Goal: Find specific fact

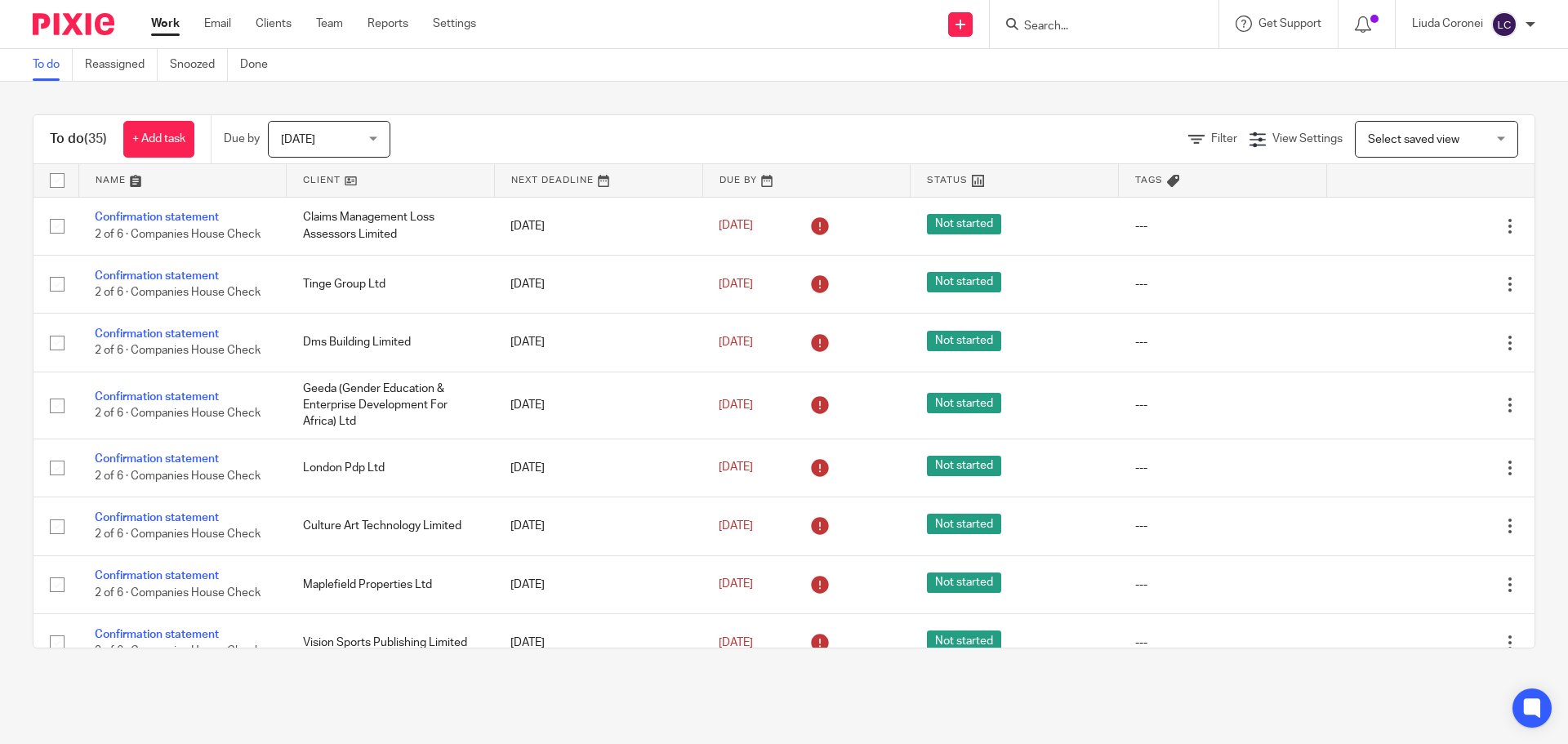
click at [1057, 29] on input "Search" at bounding box center [1095, 27] width 147 height 15
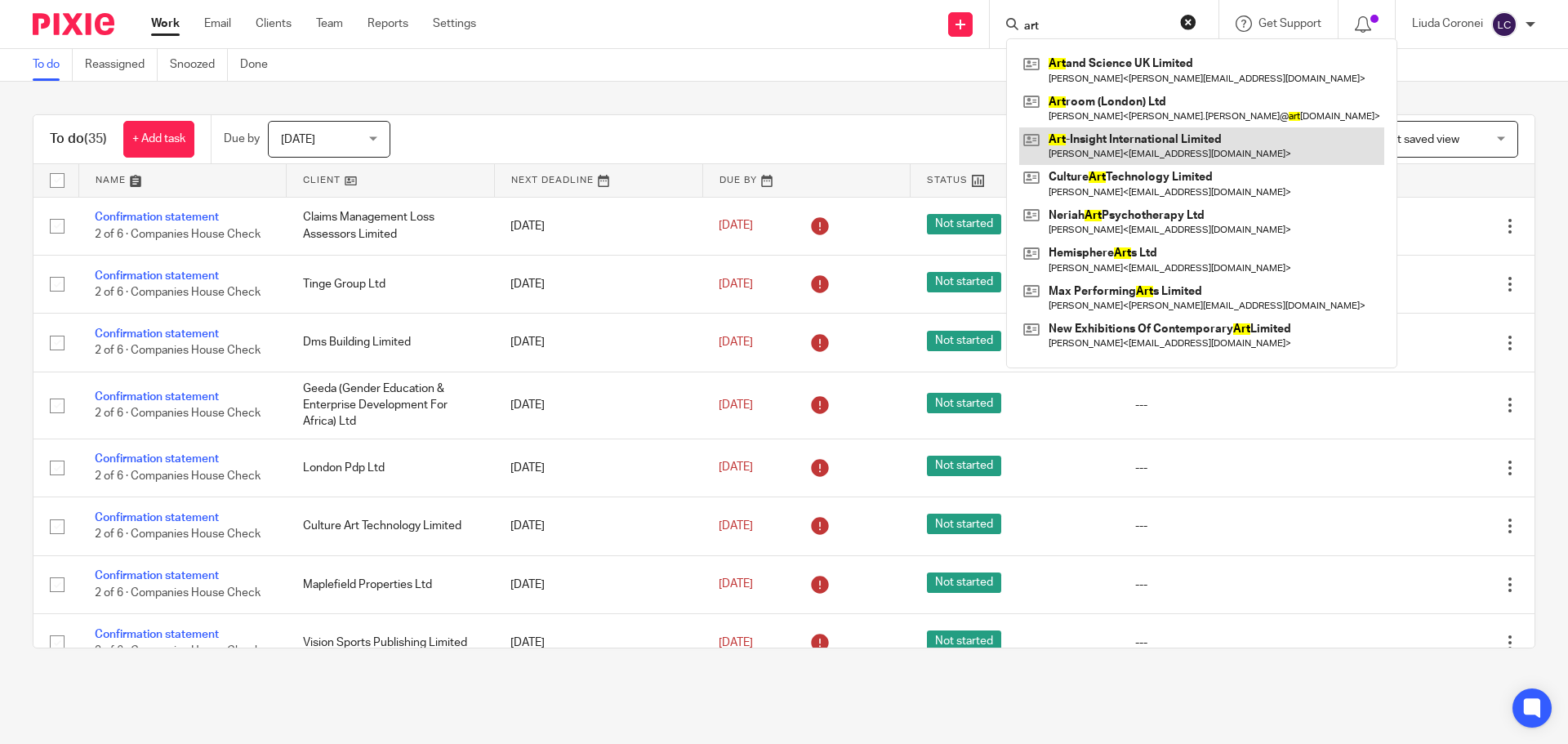
type input "art"
click at [1100, 143] on link at bounding box center [1202, 146] width 365 height 37
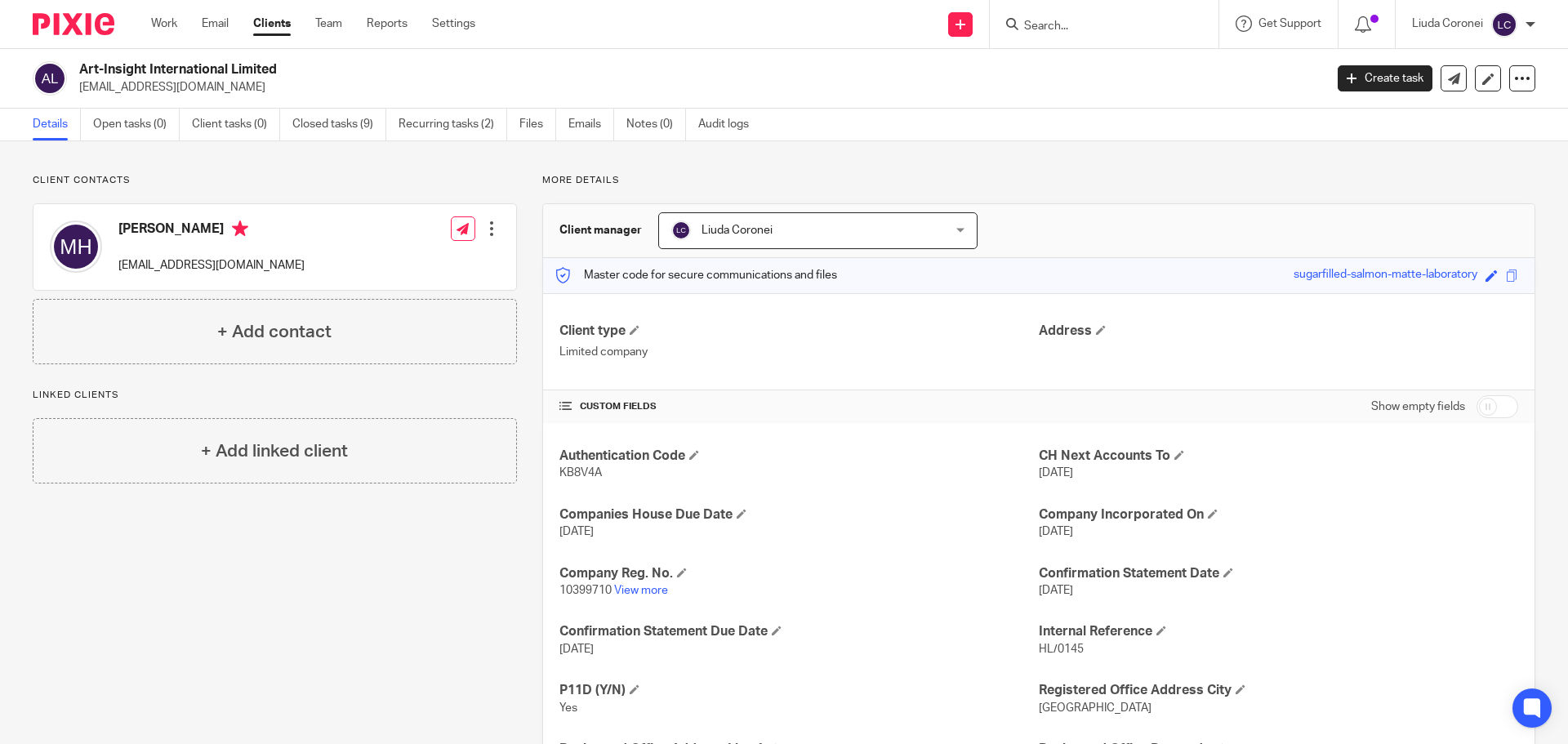
click at [586, 474] on span "KB8V4A" at bounding box center [580, 472] width 43 height 11
click at [588, 474] on span "KB8V4A" at bounding box center [580, 472] width 43 height 11
copy span "KB8V4A"
